Goal: Task Accomplishment & Management: Complete application form

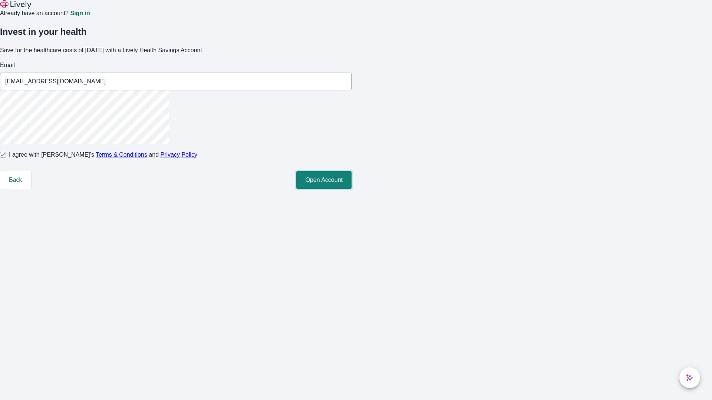
click at [352, 189] on button "Open Account" at bounding box center [323, 180] width 55 height 18
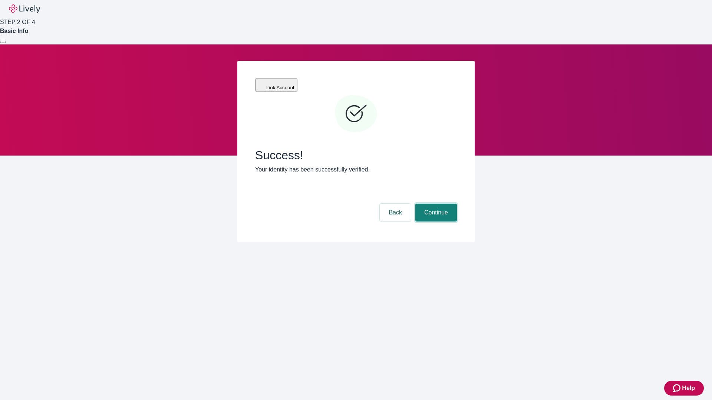
click at [435, 204] on button "Continue" at bounding box center [436, 213] width 42 height 18
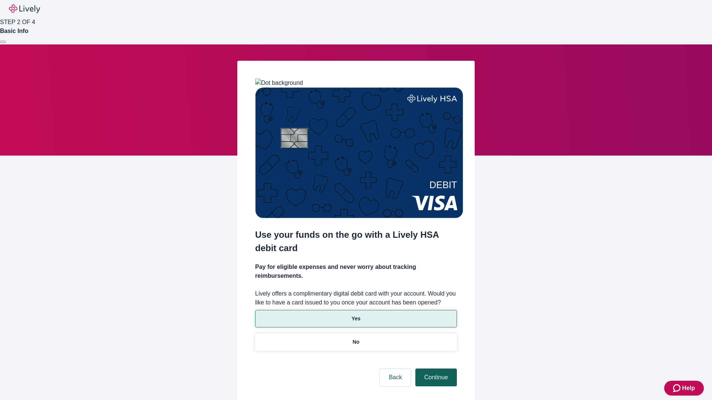
click at [356, 339] on p "No" at bounding box center [356, 343] width 7 height 8
click at [435, 369] on button "Continue" at bounding box center [436, 378] width 42 height 18
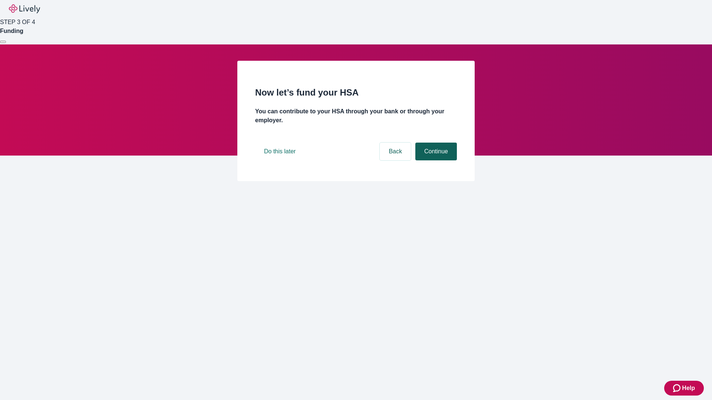
click at [435, 161] on button "Continue" at bounding box center [436, 152] width 42 height 18
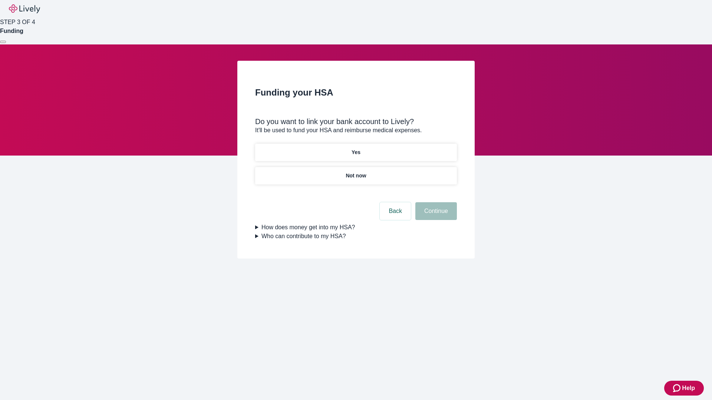
click at [356, 149] on p "Yes" at bounding box center [356, 153] width 9 height 8
click at [435, 202] on button "Continue" at bounding box center [436, 211] width 42 height 18
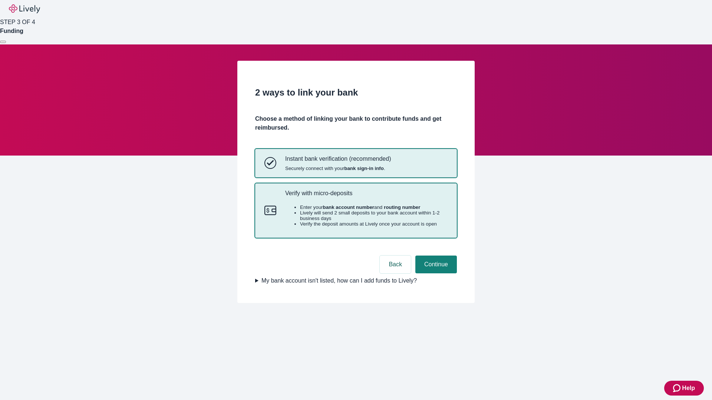
click at [366, 197] on p "Verify with micro-deposits" at bounding box center [366, 193] width 162 height 7
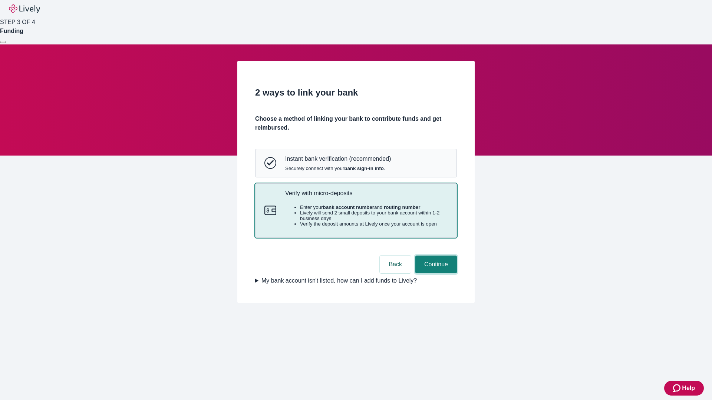
click at [435, 274] on button "Continue" at bounding box center [436, 265] width 42 height 18
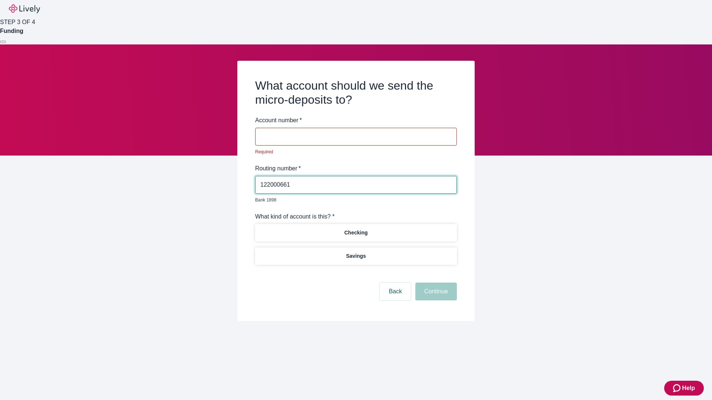
type input "122000661"
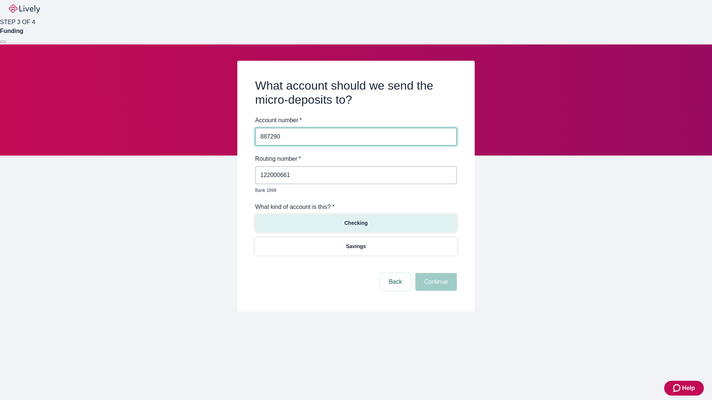
type input "887290"
click at [356, 220] on p "Checking" at bounding box center [355, 224] width 23 height 8
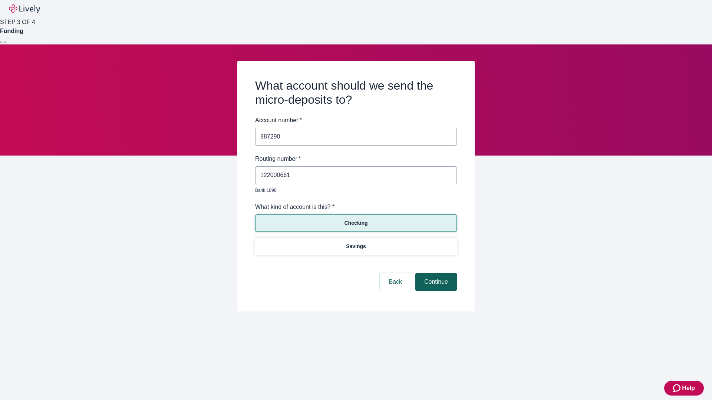
click at [435, 274] on button "Continue" at bounding box center [436, 282] width 42 height 18
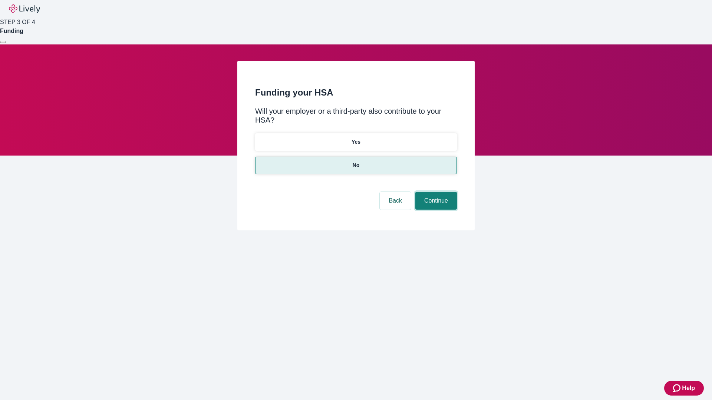
click at [435, 192] on button "Continue" at bounding box center [436, 201] width 42 height 18
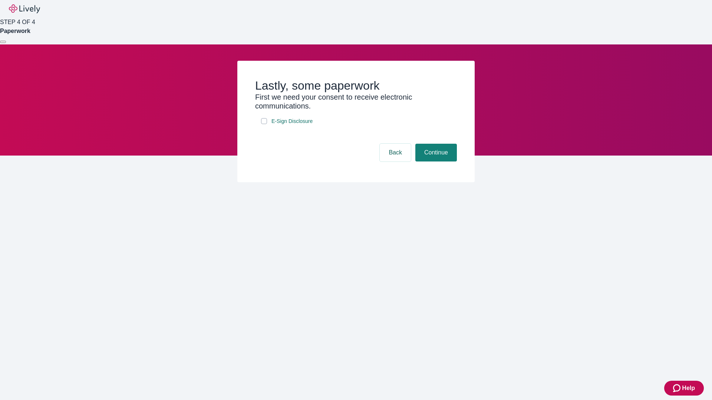
click at [264, 124] on input "E-Sign Disclosure" at bounding box center [264, 121] width 6 height 6
checkbox input "true"
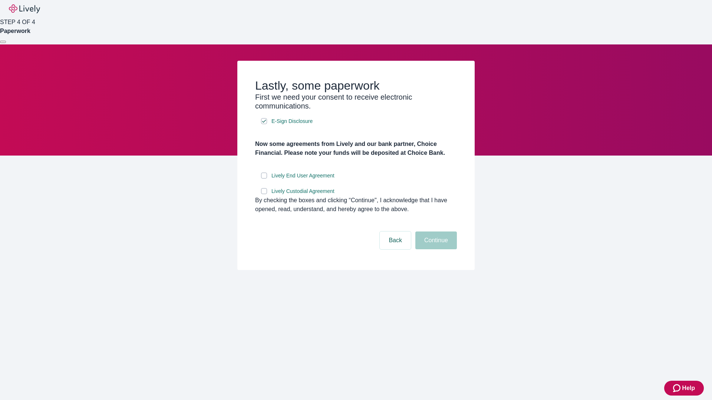
click at [264, 179] on input "Lively End User Agreement" at bounding box center [264, 176] width 6 height 6
checkbox input "true"
click at [264, 194] on input "Lively Custodial Agreement" at bounding box center [264, 191] width 6 height 6
checkbox input "true"
click at [435, 250] on button "Continue" at bounding box center [436, 241] width 42 height 18
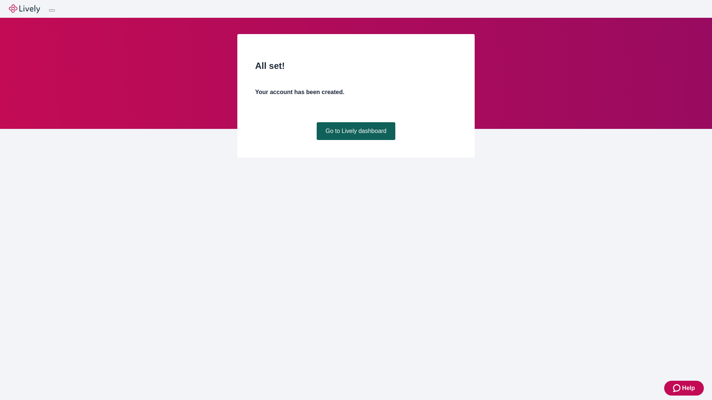
click at [356, 140] on link "Go to Lively dashboard" at bounding box center [356, 131] width 79 height 18
